Goal: Book appointment/travel/reservation

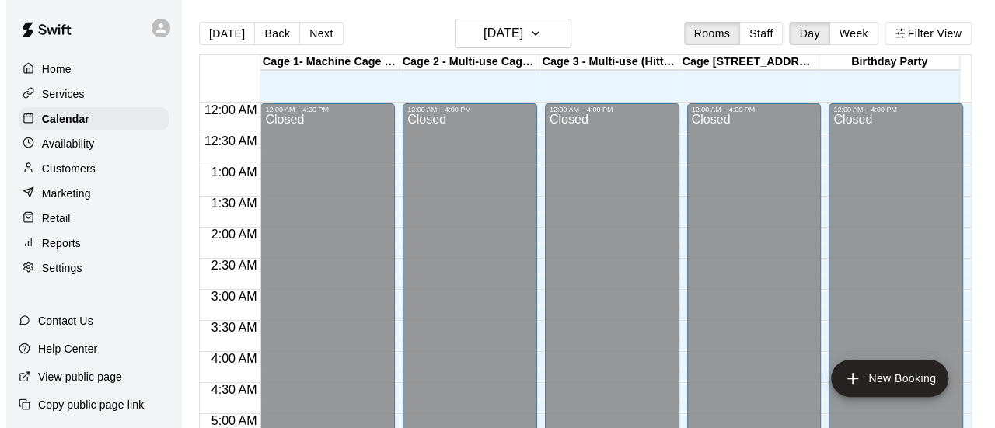
scroll to position [884, 0]
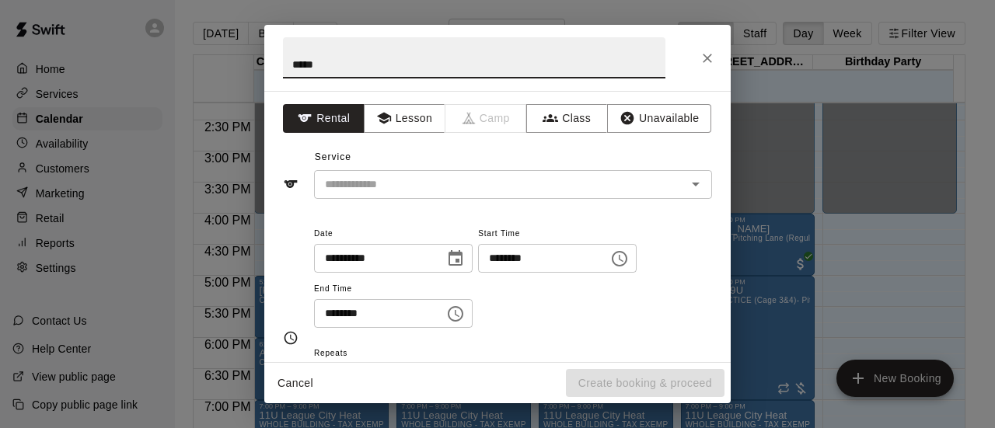
type input "*****"
click at [378, 187] on input "text" at bounding box center [490, 184] width 343 height 19
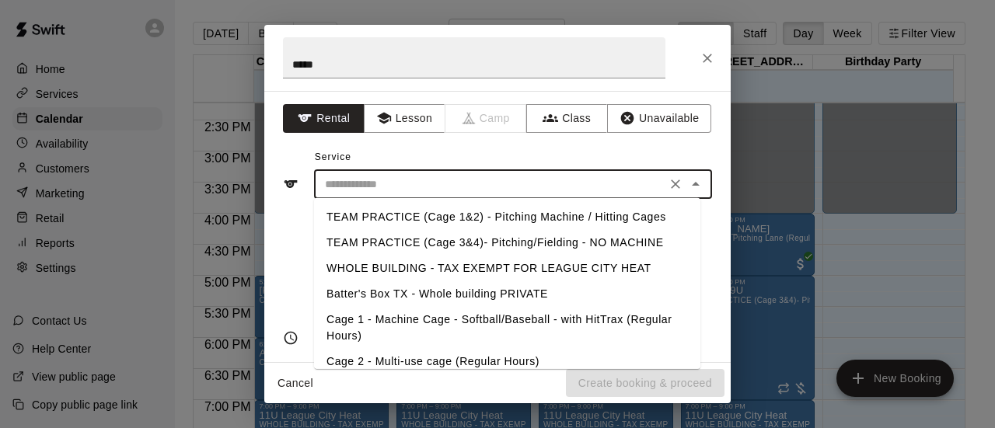
click at [401, 361] on li "Cage 2 - Multi-use cage (Regular Hours)" at bounding box center [507, 362] width 386 height 26
type input "**********"
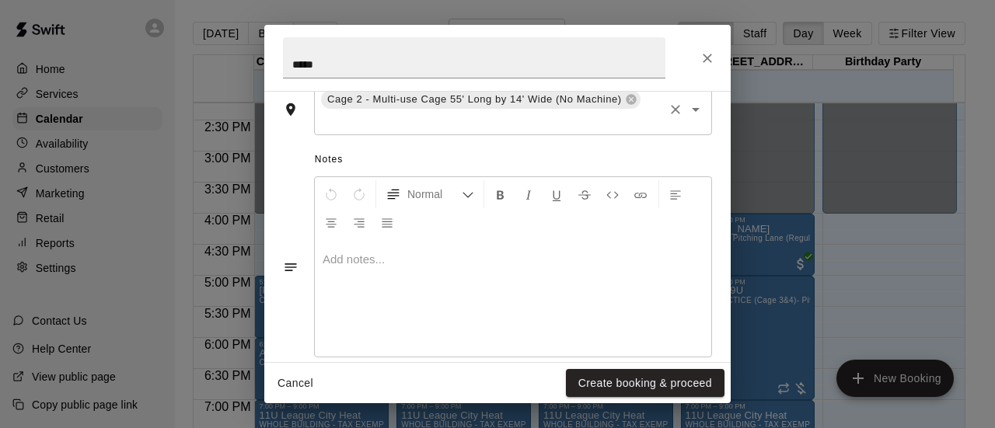
scroll to position [429, 0]
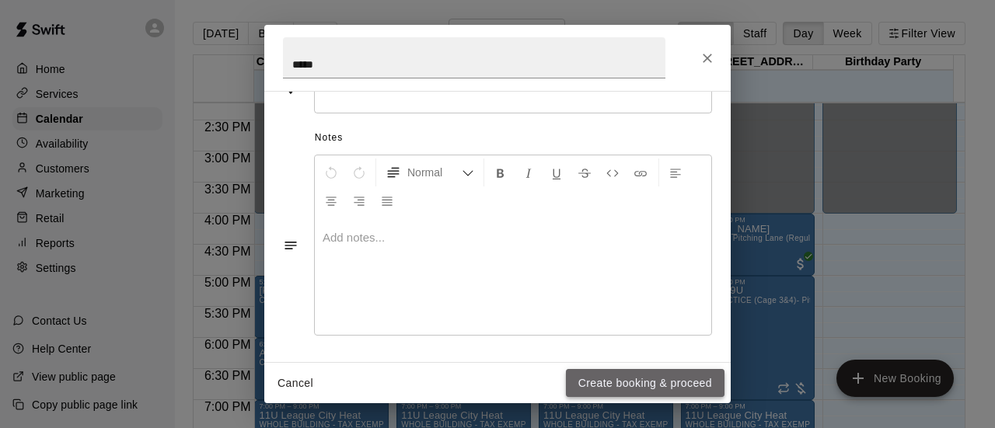
click at [595, 375] on button "Create booking & proceed" at bounding box center [645, 383] width 159 height 29
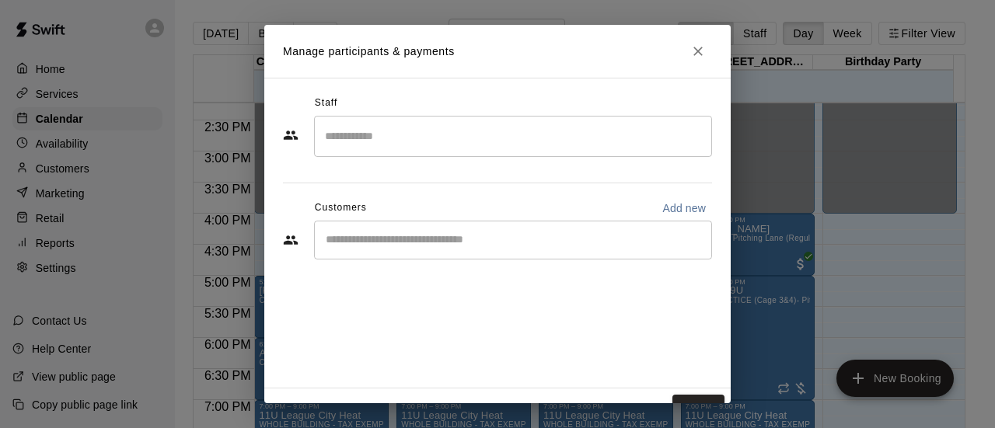
click at [385, 242] on input "Start typing to search customers..." at bounding box center [513, 240] width 384 height 16
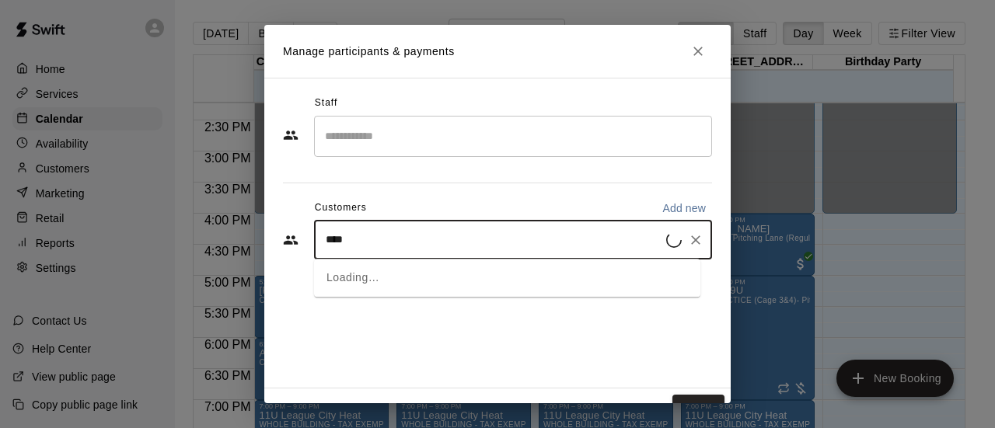
type input "*****"
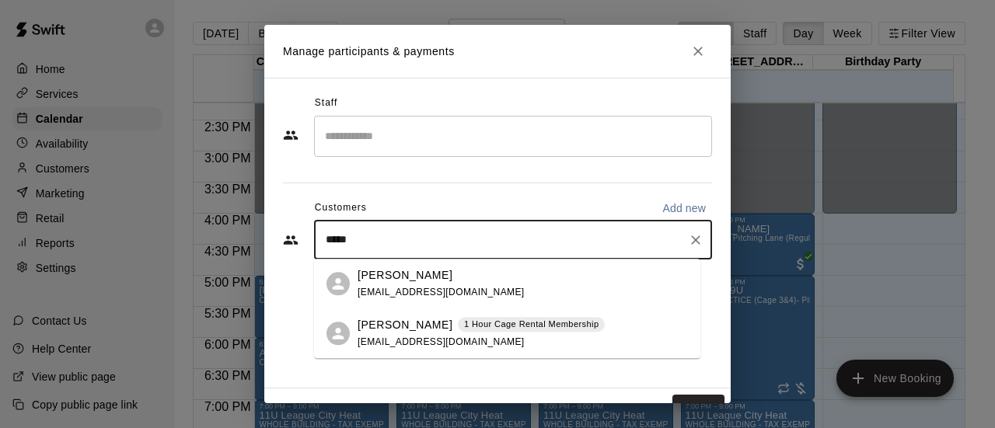
click at [397, 347] on div "[PERSON_NAME] 1 Hour Cage Rental Membership [EMAIL_ADDRESS][DOMAIN_NAME]" at bounding box center [480, 333] width 247 height 33
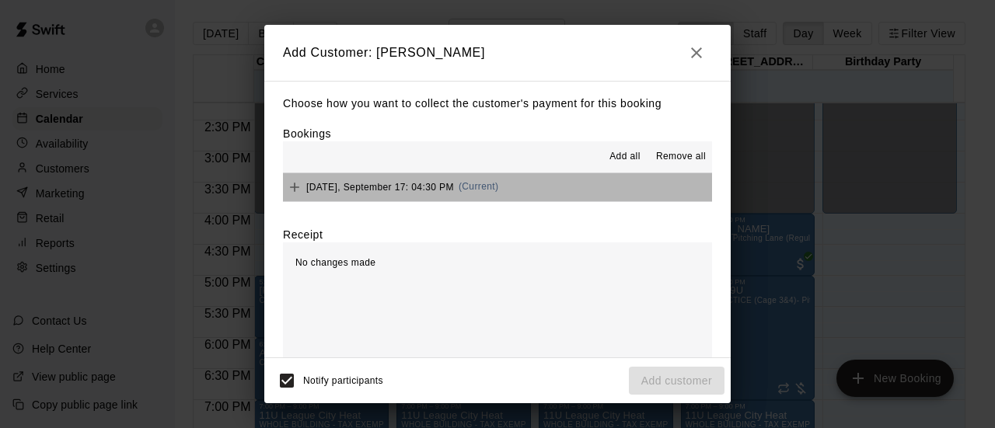
click at [541, 190] on button "[DATE], September 17: 04:30 PM (Current)" at bounding box center [497, 187] width 429 height 29
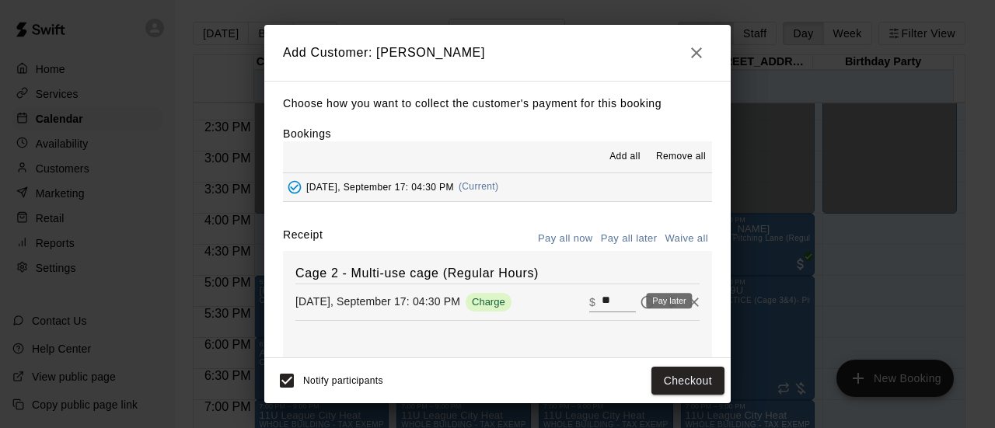
scroll to position [68, 0]
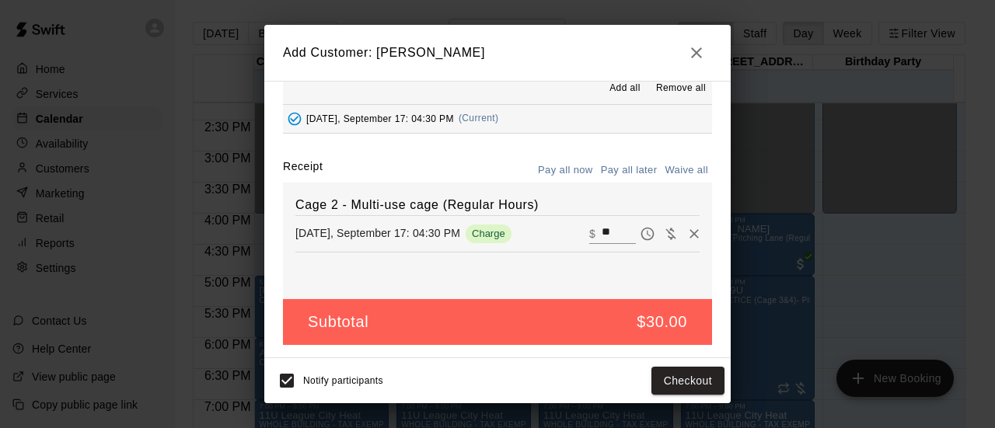
click at [615, 175] on button "Pay all later" at bounding box center [629, 171] width 64 height 24
click at [664, 384] on button "Add customer" at bounding box center [677, 381] width 96 height 29
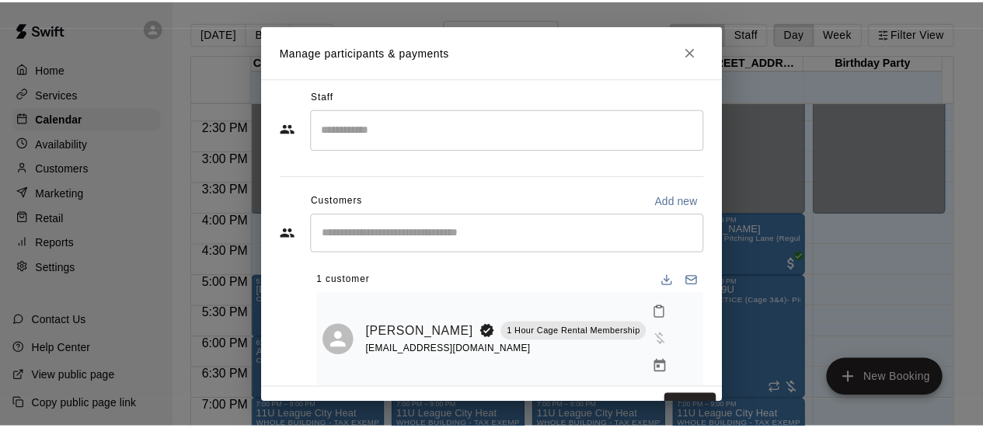
scroll to position [26, 0]
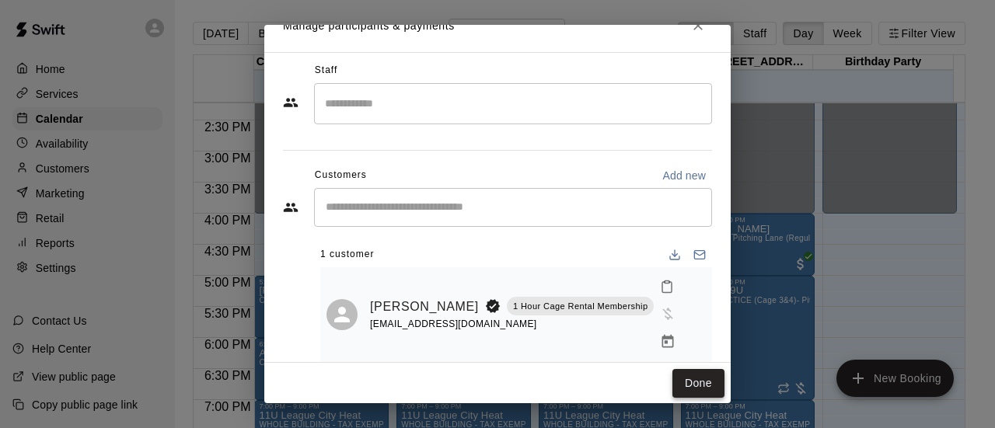
click at [690, 376] on button "Done" at bounding box center [698, 383] width 52 height 29
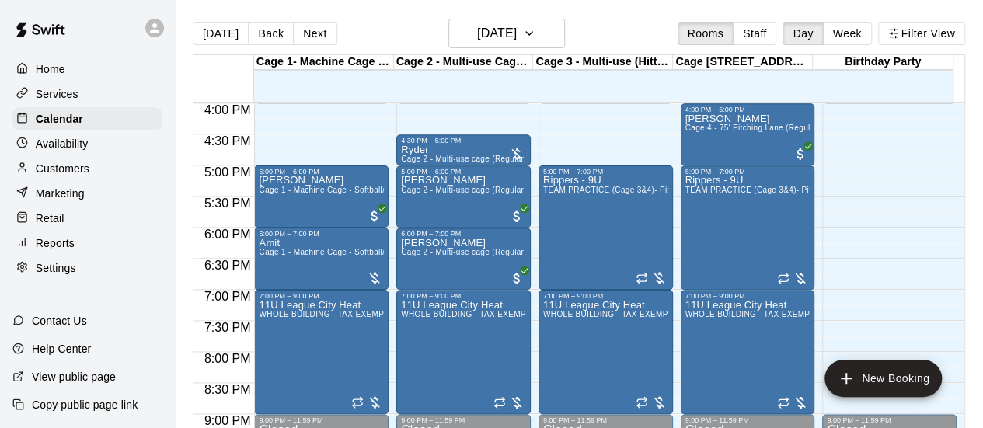
scroll to position [993, 0]
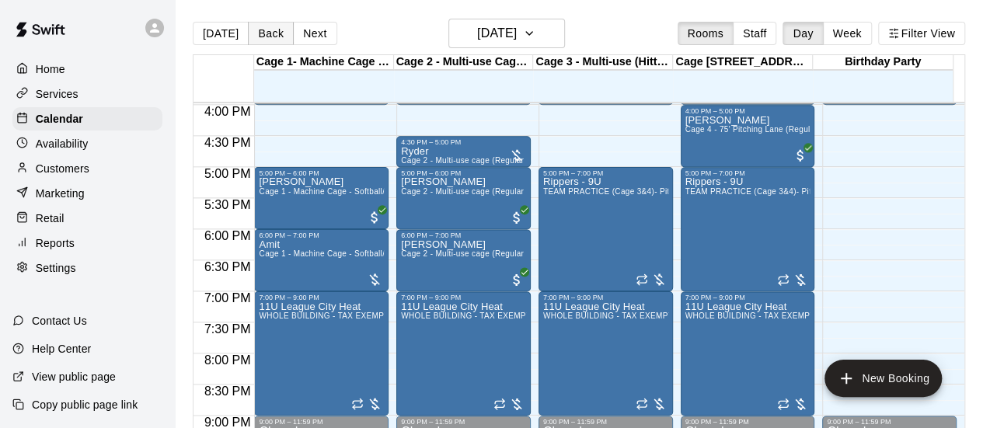
click at [253, 37] on button "Back" at bounding box center [271, 33] width 46 height 23
